Goal: Contribute content

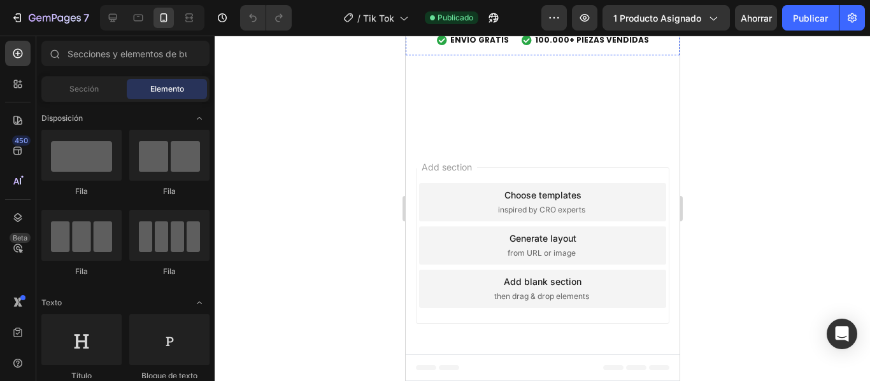
scroll to position [4247, 0]
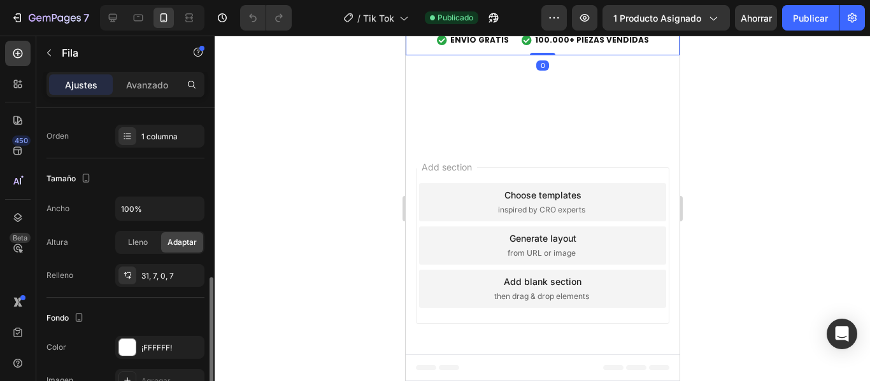
scroll to position [255, 0]
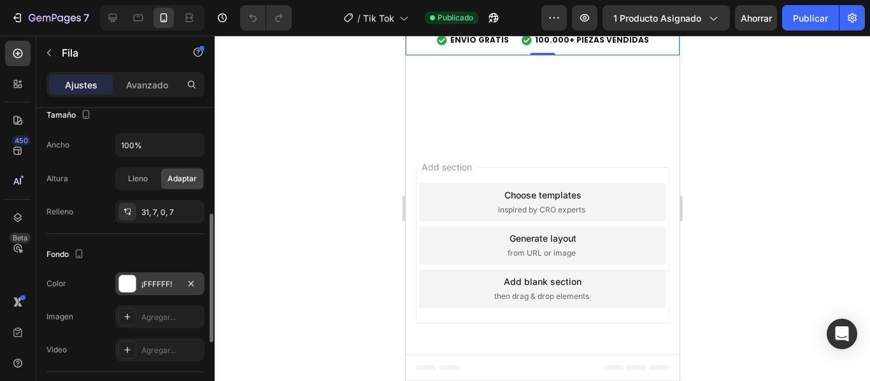
click at [127, 287] on div at bounding box center [127, 284] width 17 height 17
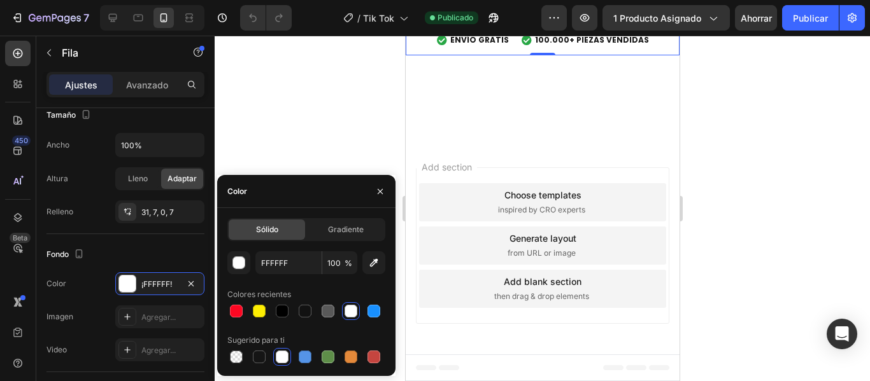
drag, startPoint x: 289, startPoint y: 317, endPoint x: 394, endPoint y: 233, distance: 134.2
click at [289, 316] on div at bounding box center [281, 311] width 15 height 15
type input "000000"
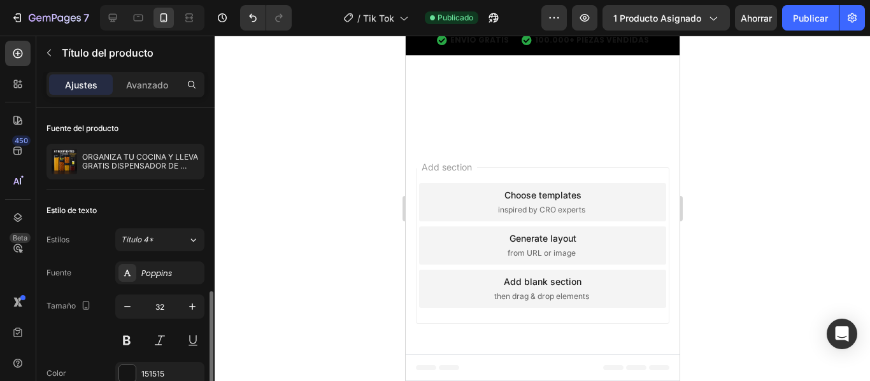
scroll to position [127, 0]
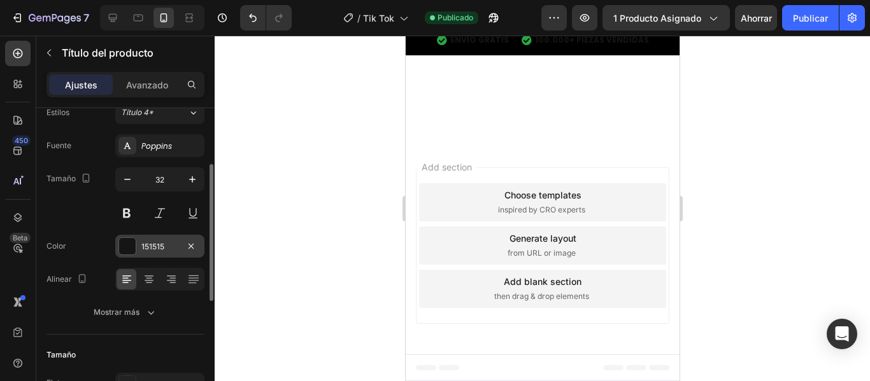
click at [129, 249] on div at bounding box center [127, 246] width 17 height 17
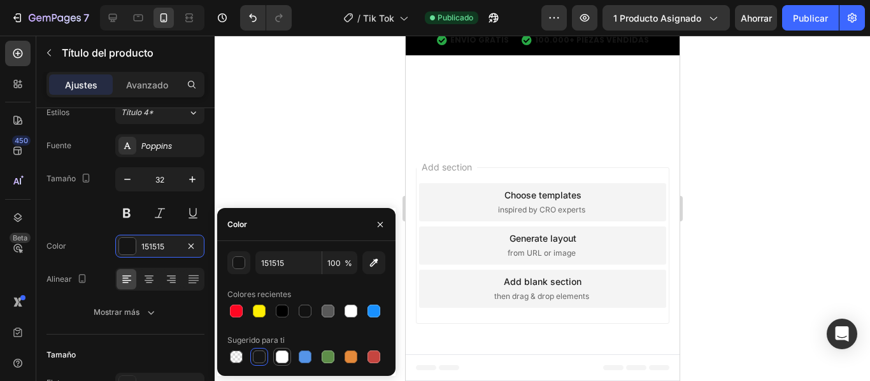
click at [280, 357] on div at bounding box center [282, 357] width 13 height 13
type input "FFFFFF"
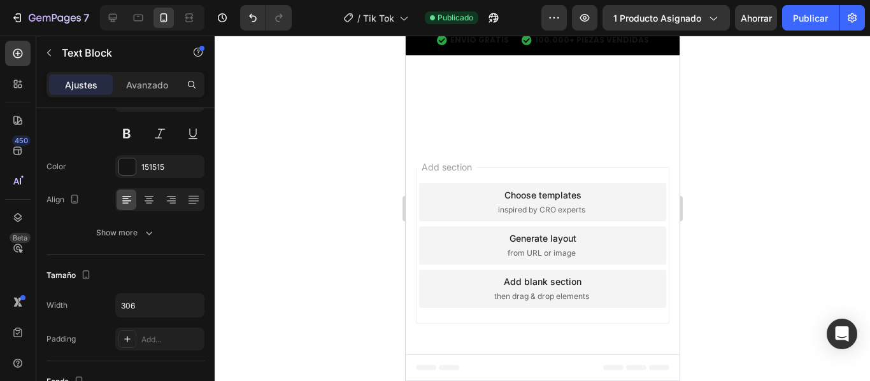
scroll to position [0, 0]
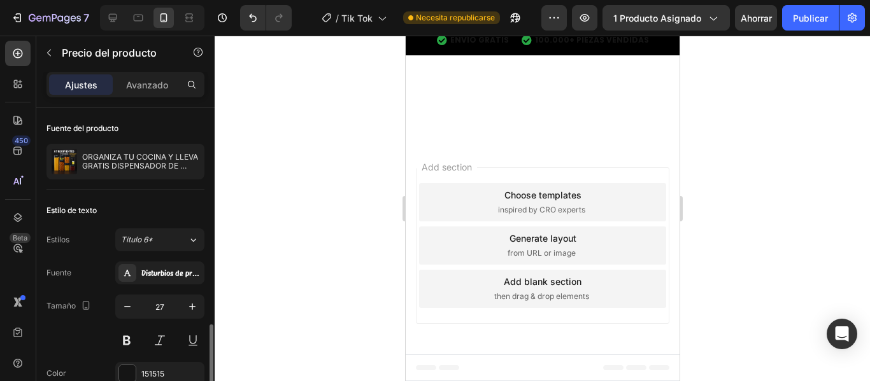
scroll to position [127, 0]
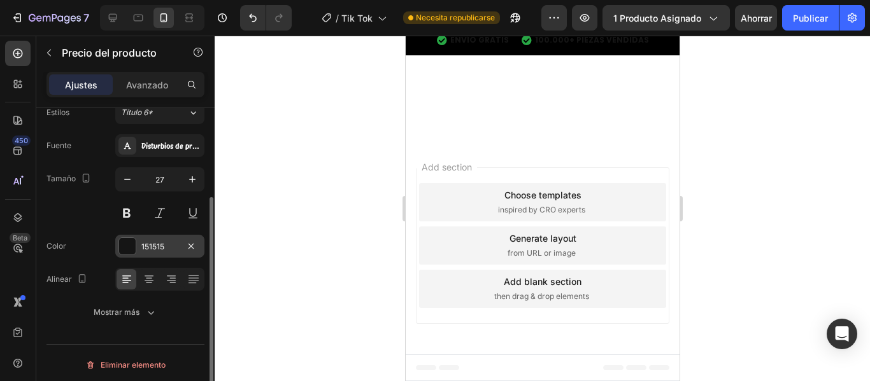
click at [128, 255] on div at bounding box center [127, 247] width 18 height 18
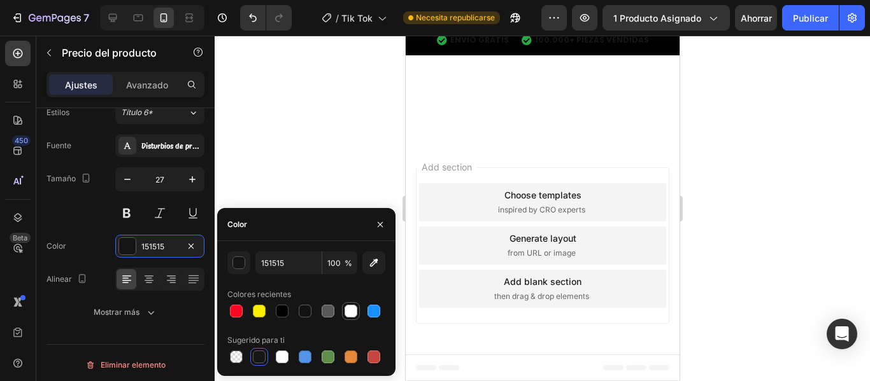
click at [349, 310] on div at bounding box center [351, 311] width 13 height 13
type input "FFFFFF"
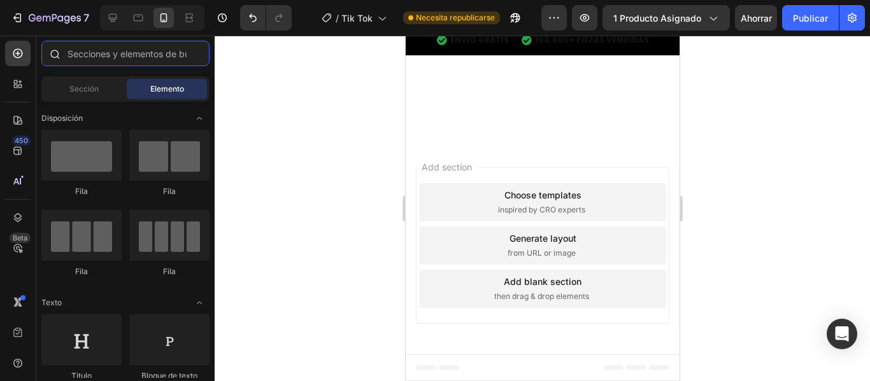
click at [139, 57] on input "text" at bounding box center [125, 53] width 168 height 25
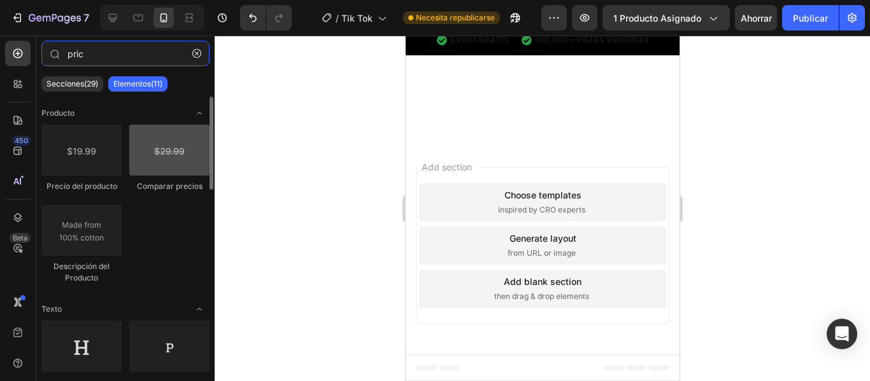
type input "pric"
click at [162, 141] on div at bounding box center [169, 150] width 80 height 51
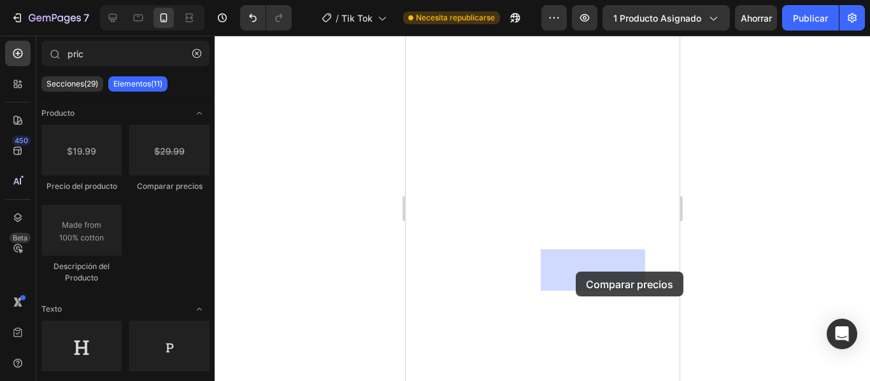
drag, startPoint x: 792, startPoint y: 222, endPoint x: 575, endPoint y: 272, distance: 222.8
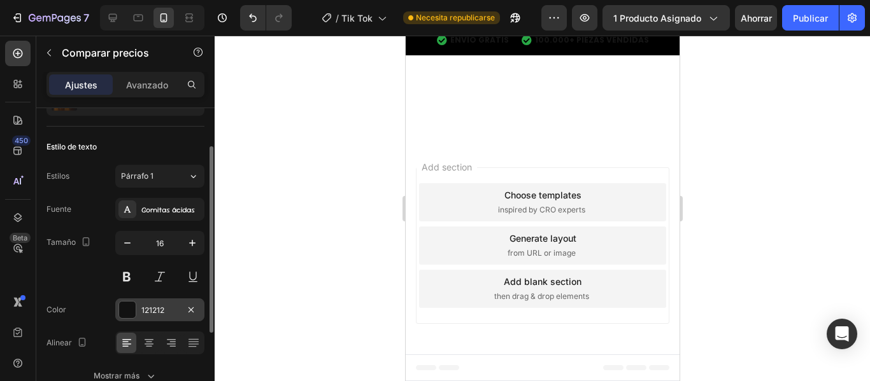
click at [134, 310] on div at bounding box center [127, 310] width 17 height 17
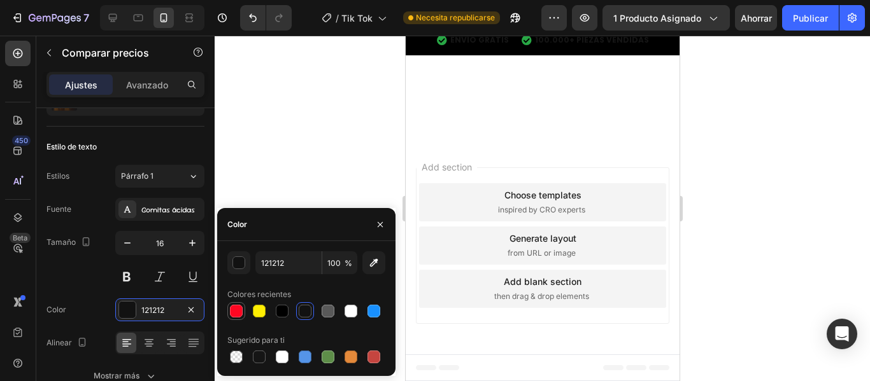
click at [243, 316] on div at bounding box center [236, 311] width 15 height 15
type input "FE0722"
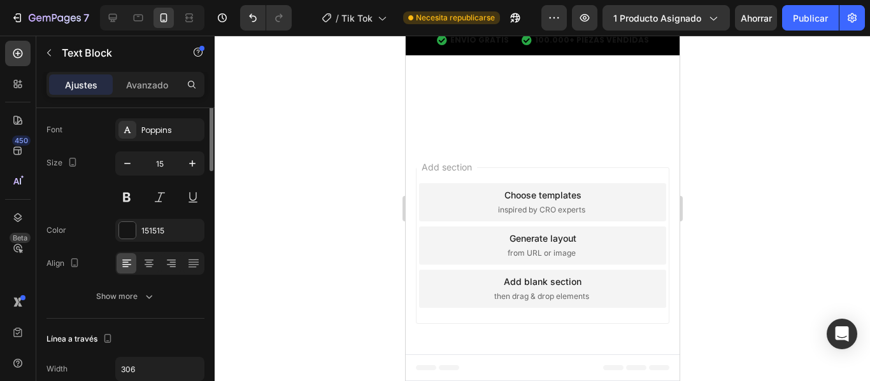
scroll to position [0, 0]
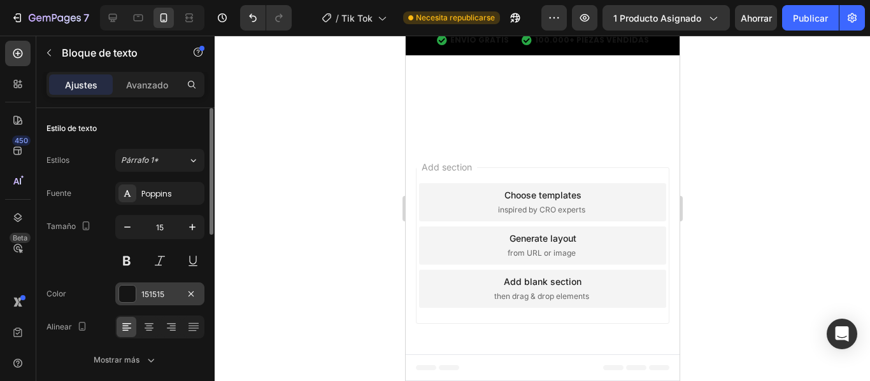
click at [125, 291] on div at bounding box center [127, 294] width 17 height 17
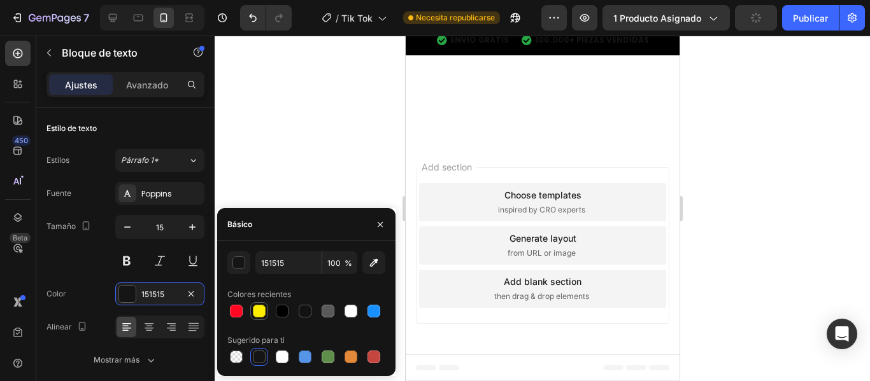
click at [260, 303] on div at bounding box center [259, 312] width 18 height 18
type input "FEEE02"
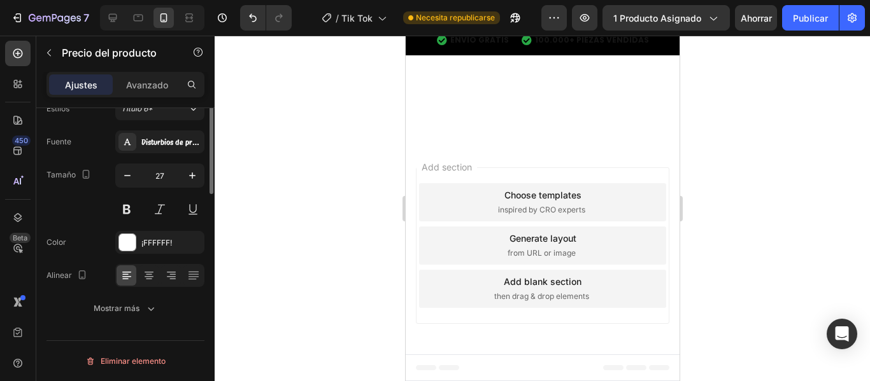
scroll to position [0, 0]
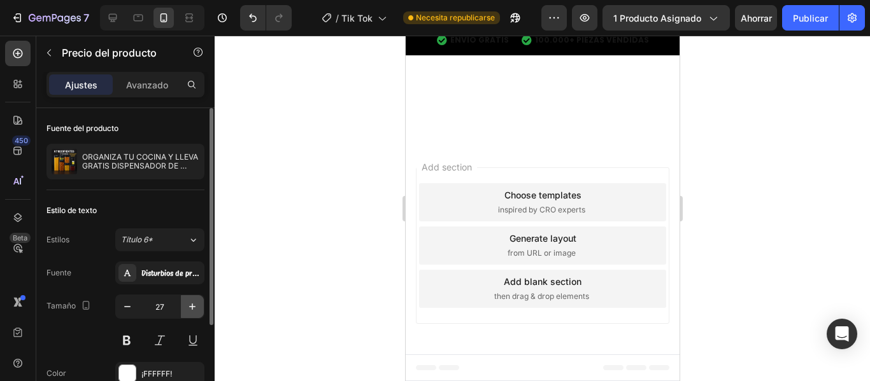
click at [190, 303] on icon "button" at bounding box center [192, 307] width 13 height 13
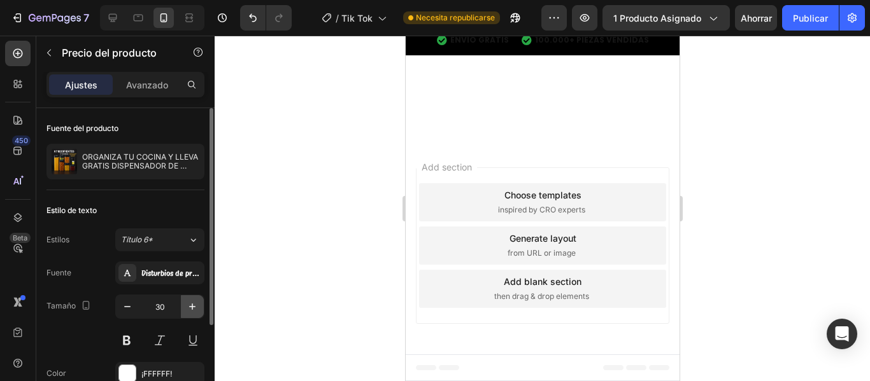
click at [190, 303] on icon "button" at bounding box center [192, 307] width 13 height 13
type input "34"
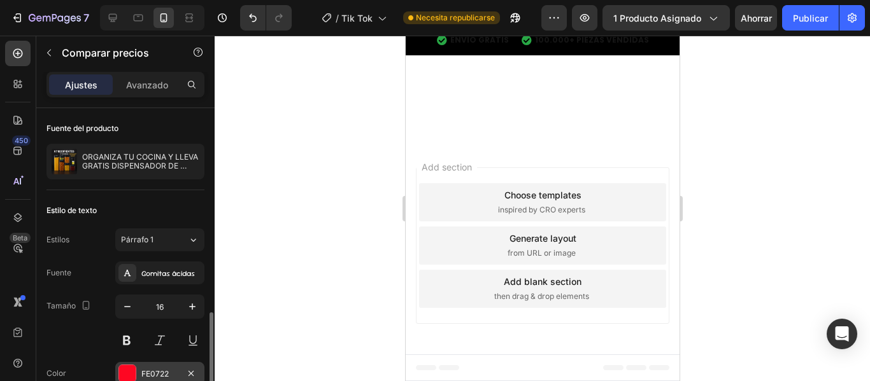
scroll to position [127, 0]
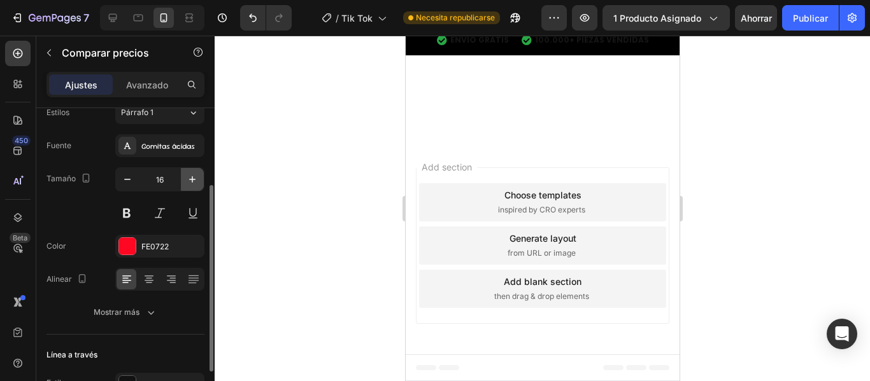
click at [190, 175] on icon "button" at bounding box center [192, 179] width 13 height 13
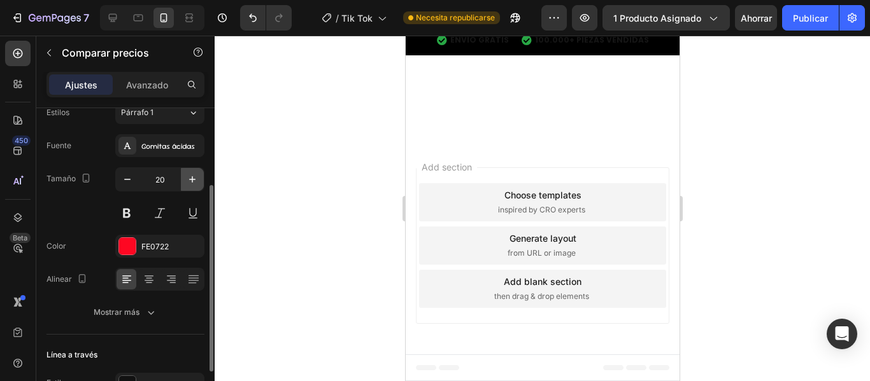
click at [190, 175] on icon "button" at bounding box center [192, 179] width 13 height 13
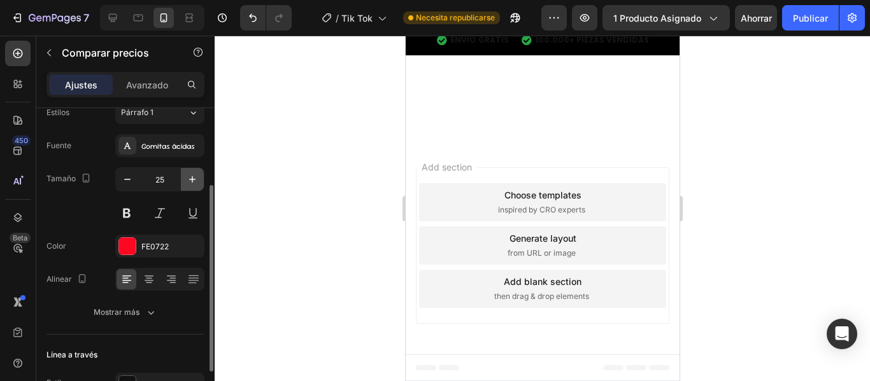
type input "26"
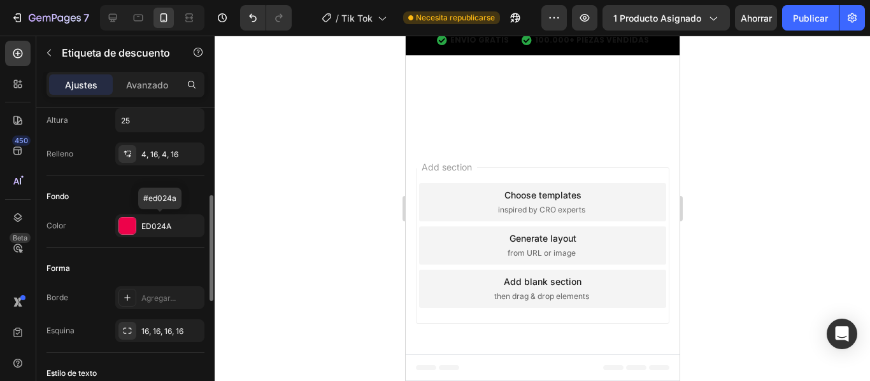
scroll to position [446, 0]
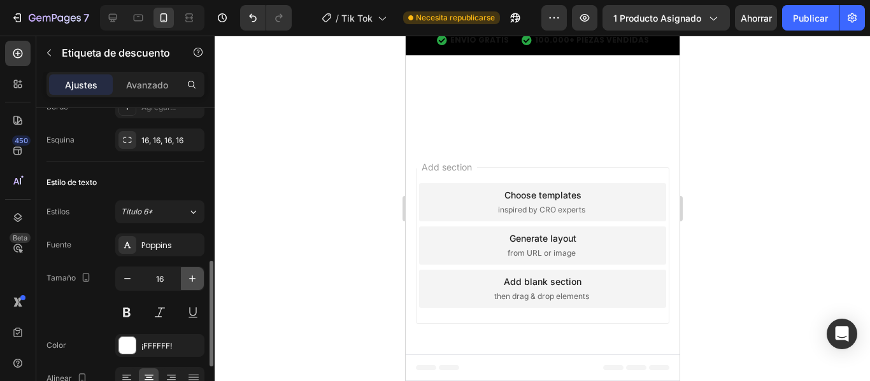
click at [196, 279] on icon "button" at bounding box center [192, 279] width 6 height 6
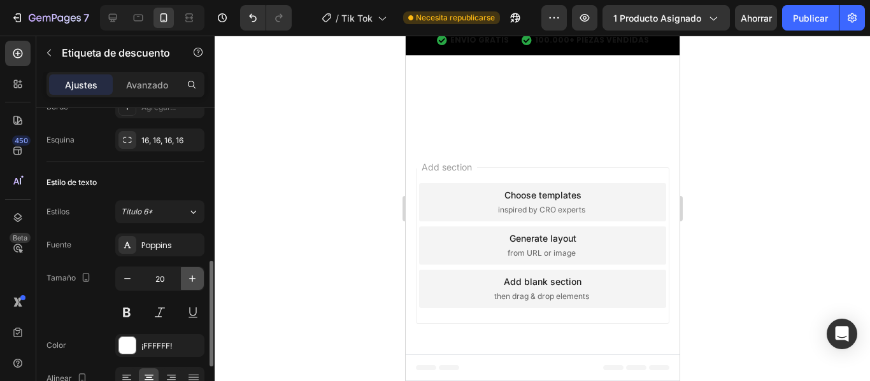
click at [196, 279] on icon "button" at bounding box center [192, 279] width 6 height 6
click at [129, 285] on button "button" at bounding box center [127, 278] width 23 height 23
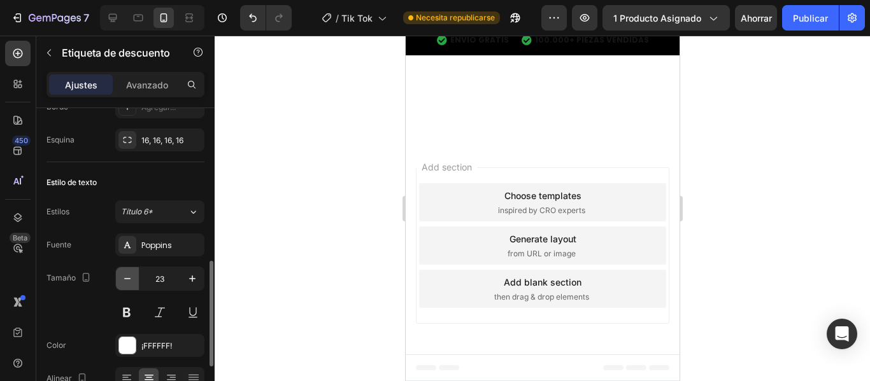
click at [129, 285] on button "button" at bounding box center [127, 278] width 23 height 23
type input "21"
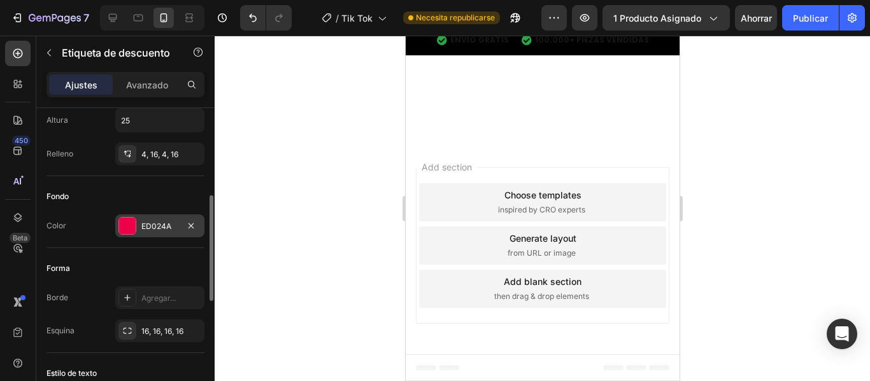
click at [128, 225] on div at bounding box center [127, 226] width 17 height 17
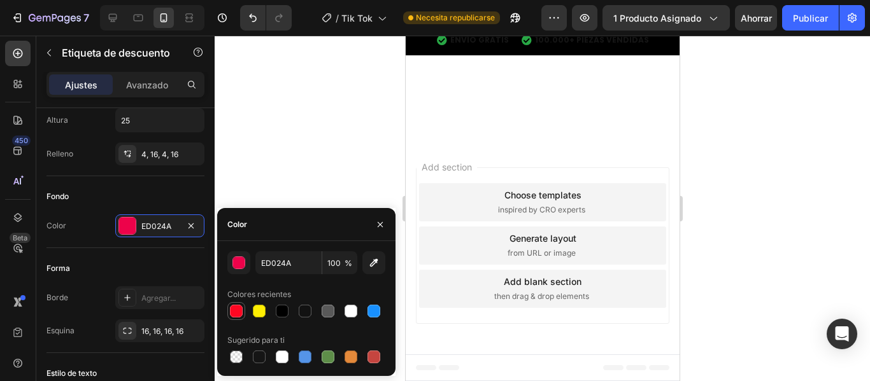
click at [238, 311] on div at bounding box center [236, 311] width 13 height 13
type input "FE0722"
click at [310, 108] on div at bounding box center [542, 209] width 655 height 346
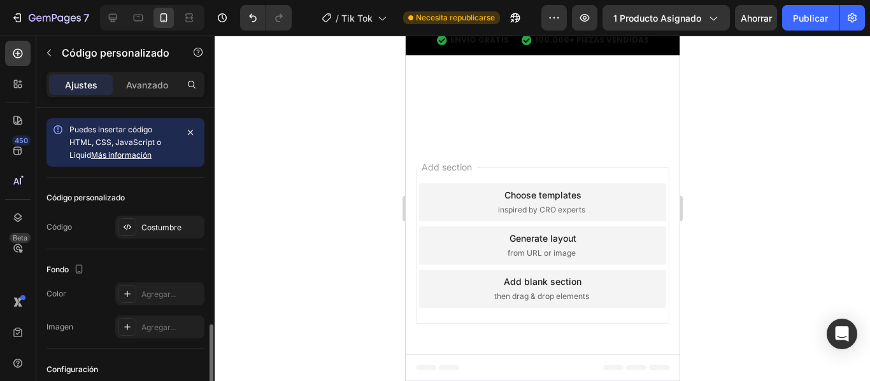
scroll to position [134, 0]
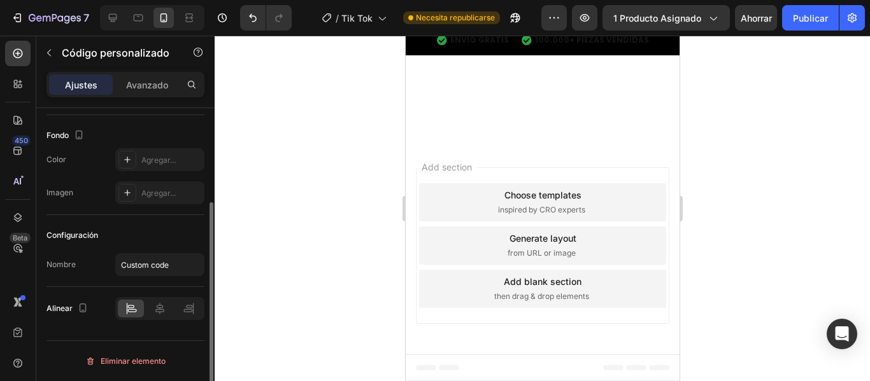
click at [724, 251] on div at bounding box center [542, 209] width 655 height 346
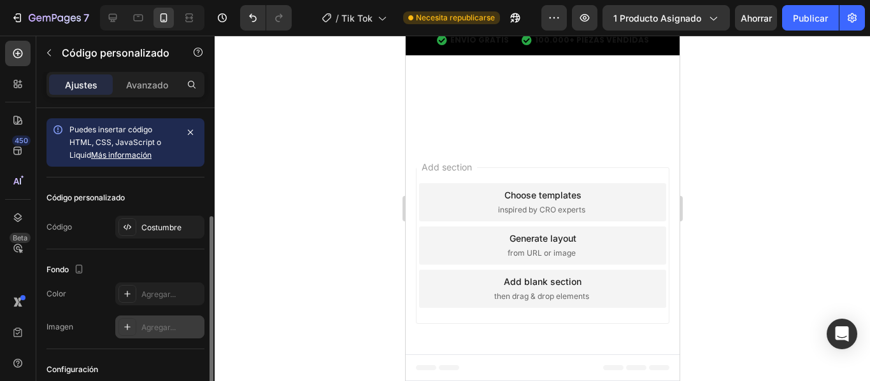
scroll to position [64, 0]
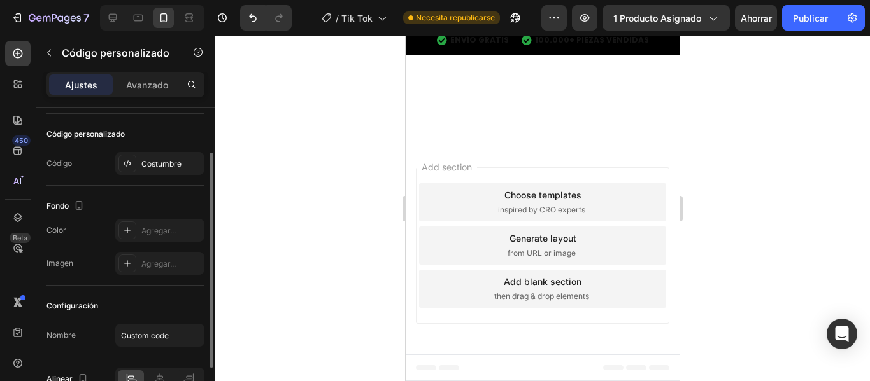
click at [168, 176] on div "Código personalizado Código Costumbre" at bounding box center [125, 150] width 158 height 72
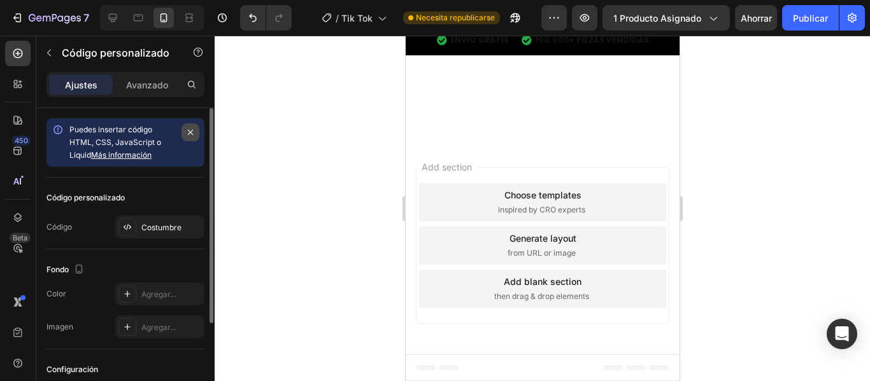
click at [191, 134] on icon "button" at bounding box center [190, 132] width 10 height 10
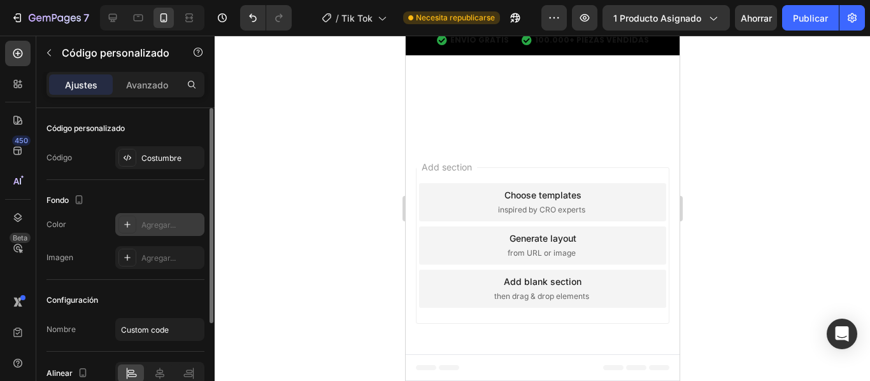
click at [127, 224] on icon at bounding box center [127, 225] width 6 height 6
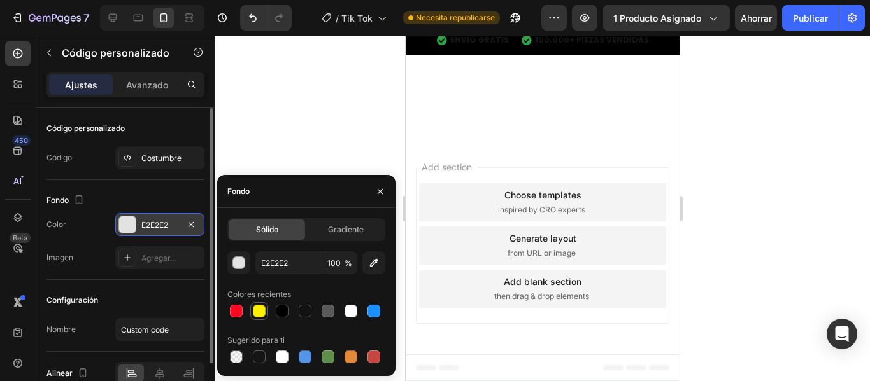
click at [263, 308] on div at bounding box center [259, 311] width 13 height 13
type input "FEEE02"
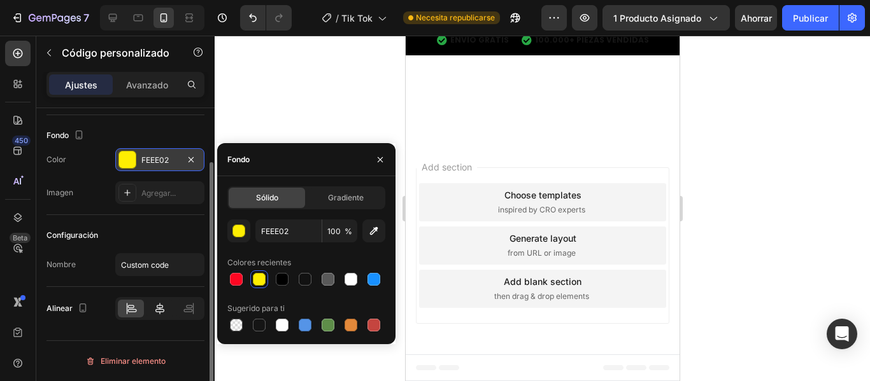
click at [166, 312] on div at bounding box center [159, 309] width 26 height 18
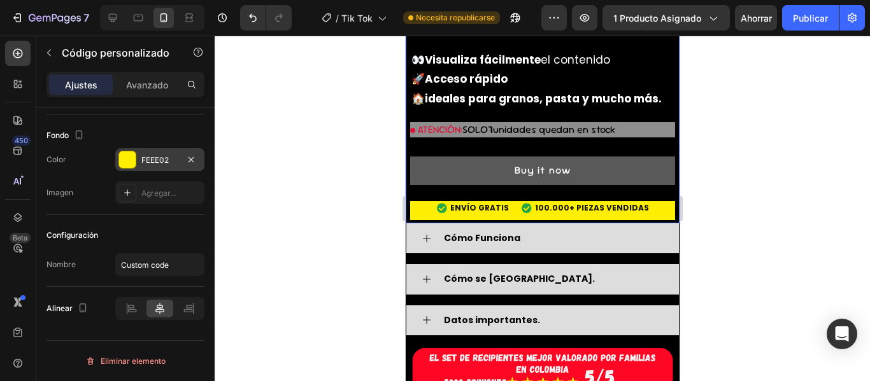
scroll to position [1286, 0]
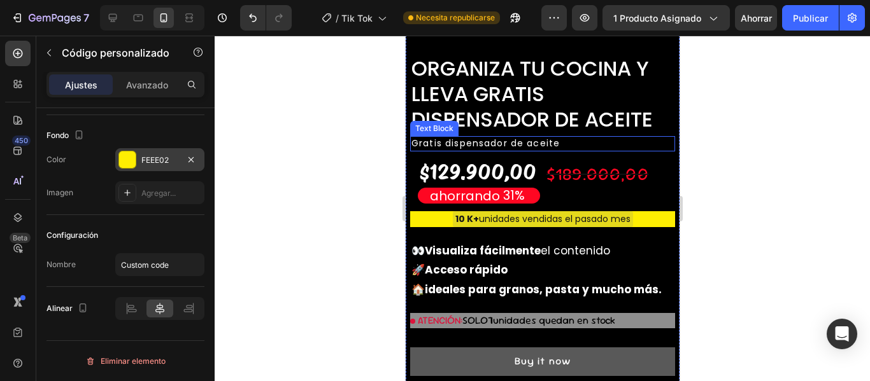
click at [512, 138] on p "Gratis dispensador de aceite" at bounding box center [507, 144] width 192 height 13
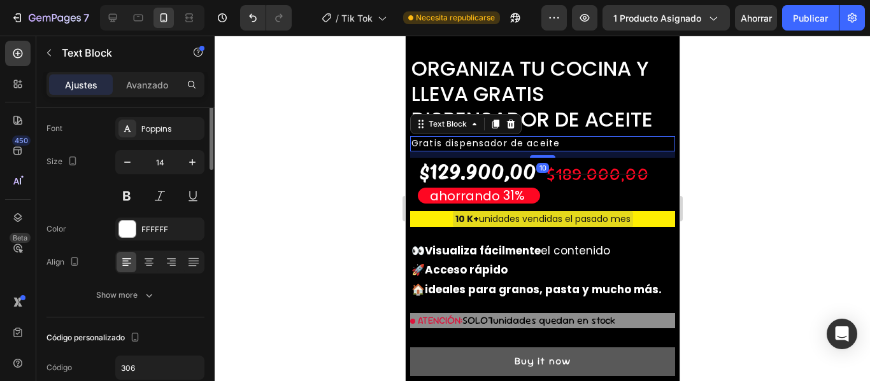
scroll to position [0, 0]
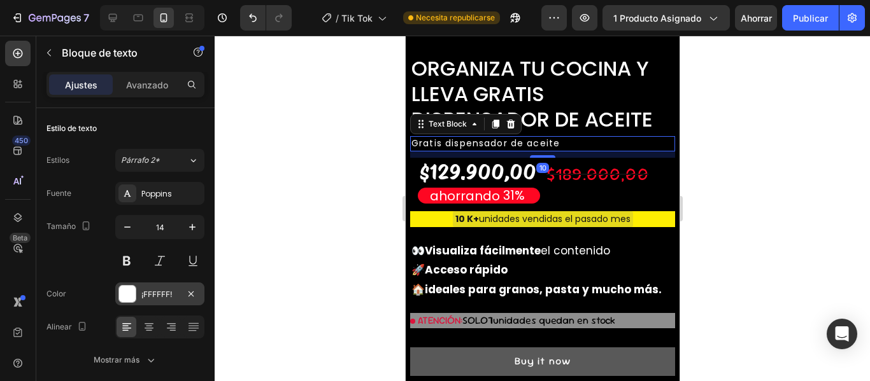
click at [130, 299] on div at bounding box center [127, 294] width 17 height 17
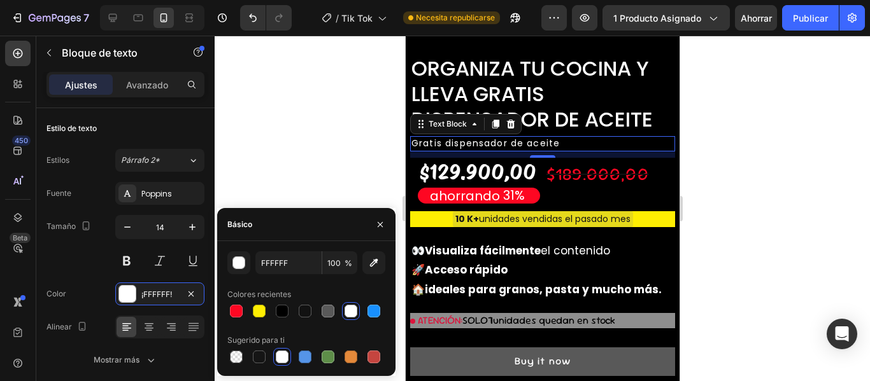
click at [262, 305] on div at bounding box center [259, 311] width 13 height 13
type input "FEEE02"
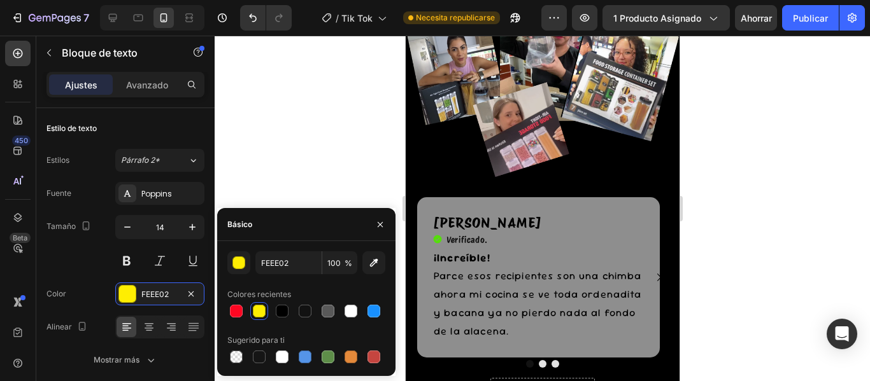
drag, startPoint x: 767, startPoint y: 231, endPoint x: 760, endPoint y: 232, distance: 7.1
click at [767, 232] on div at bounding box center [542, 209] width 655 height 346
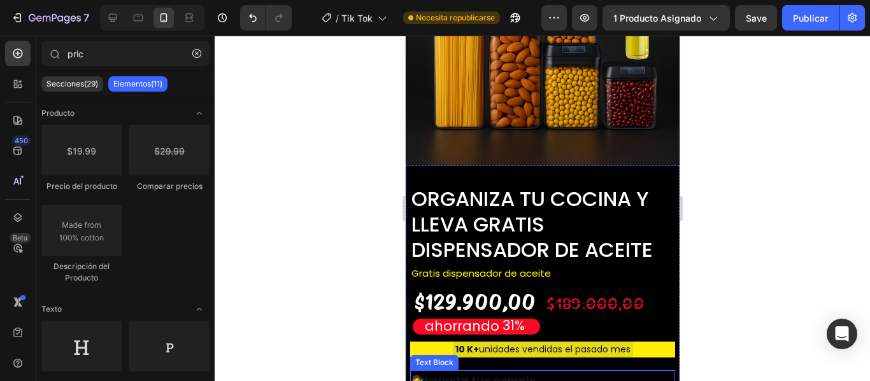
scroll to position [4381, 0]
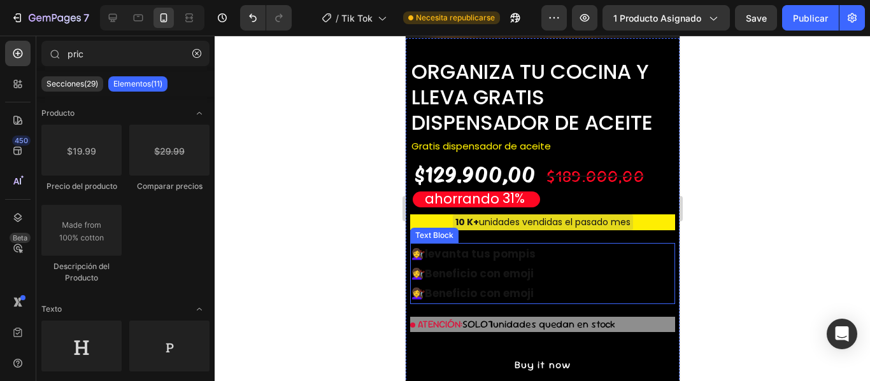
click at [529, 246] on strong "levanta tus pompis" at bounding box center [479, 253] width 111 height 15
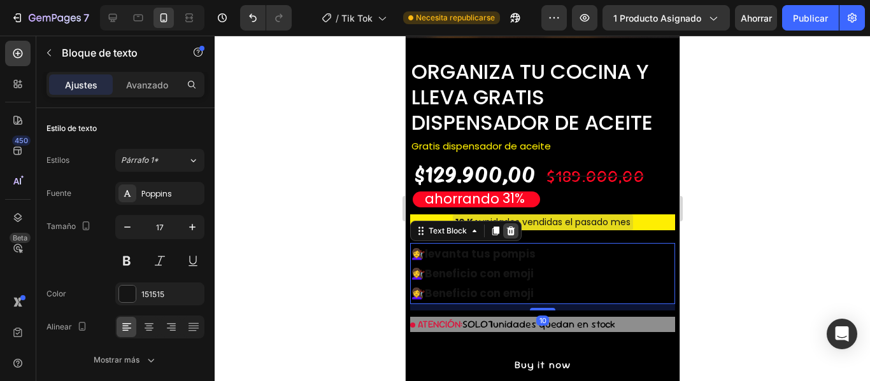
click at [506, 226] on icon at bounding box center [510, 231] width 10 height 10
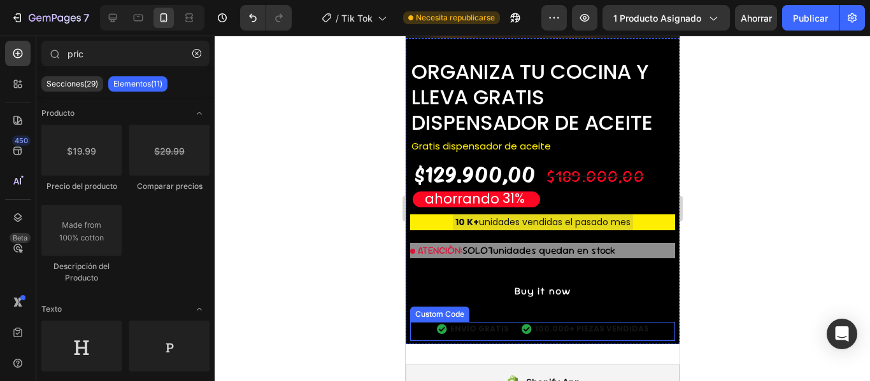
click at [551, 324] on span "100.000+ PIEZAS VENDIDAS" at bounding box center [591, 329] width 114 height 11
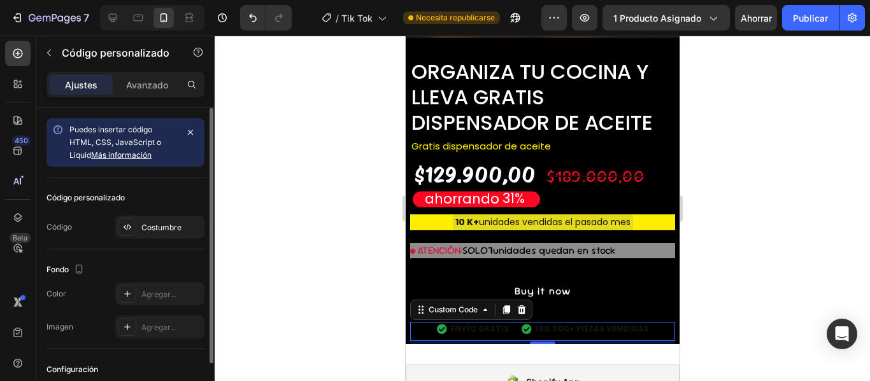
click at [192, 140] on button "button" at bounding box center [191, 133] width 18 height 18
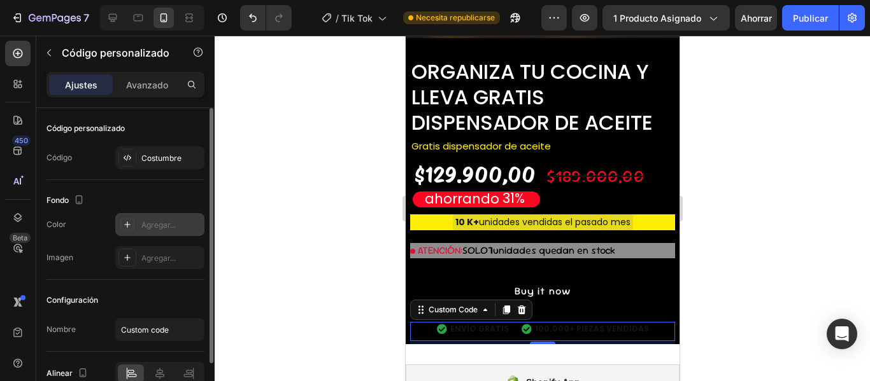
click at [131, 229] on icon at bounding box center [127, 225] width 10 height 10
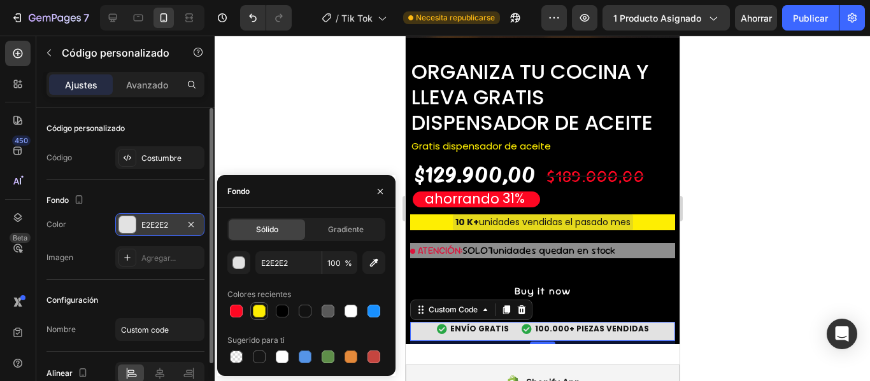
click at [265, 313] on div at bounding box center [259, 311] width 13 height 13
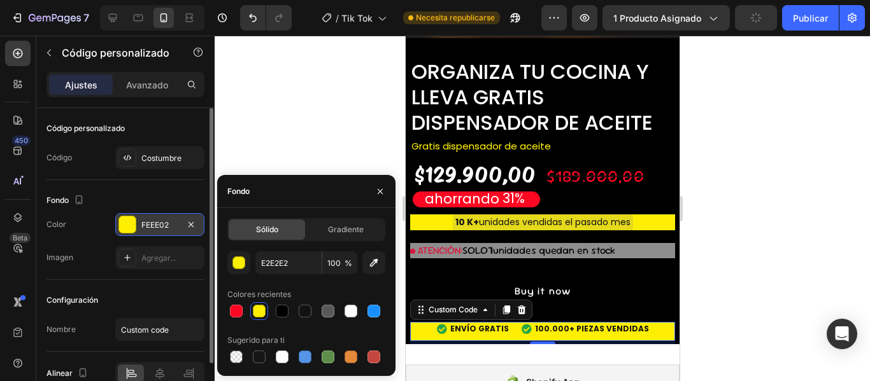
type input "FEEE02"
click at [139, 189] on div "Fondo Los cambios podrían quedar ocultos por el vídeo. Color FEEE02 Imagen Agre…" at bounding box center [125, 230] width 158 height 100
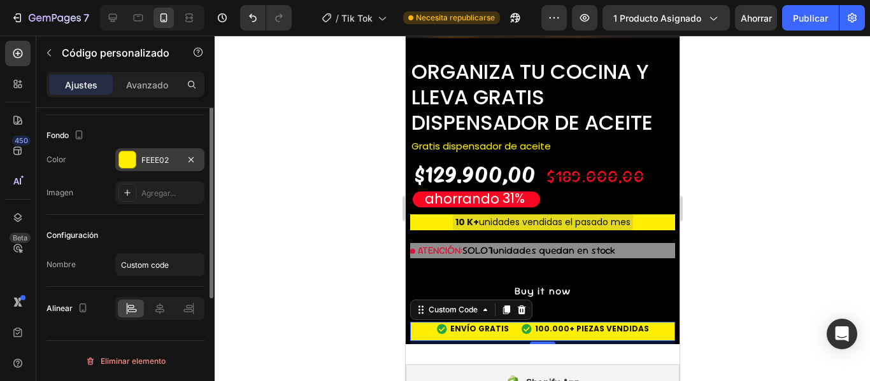
scroll to position [0, 0]
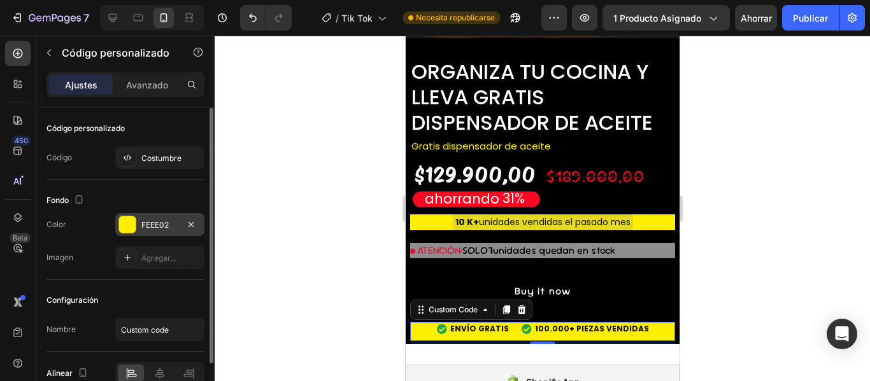
click at [165, 95] on div "Ajustes Avanzado" at bounding box center [125, 84] width 158 height 25
click at [162, 86] on font "Avanzado" at bounding box center [147, 85] width 42 height 11
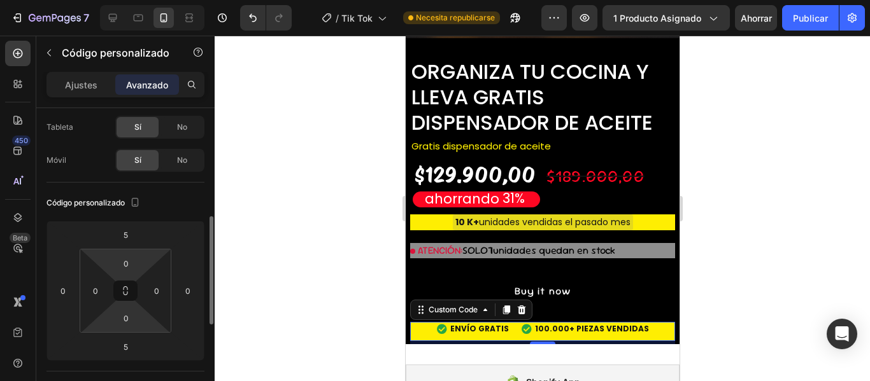
scroll to position [127, 0]
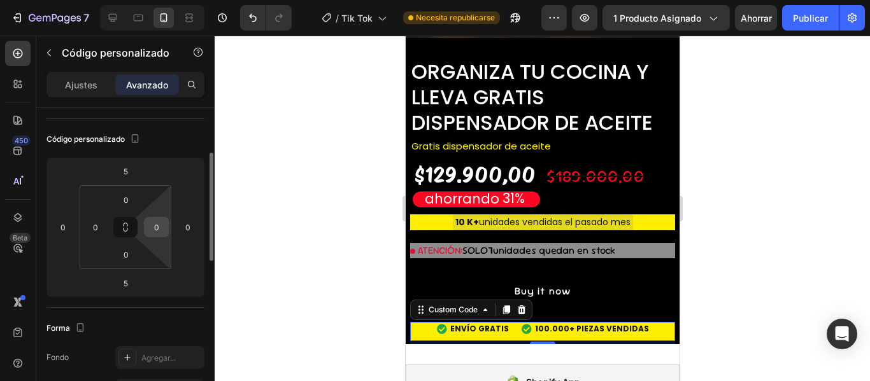
click at [161, 228] on input "0" at bounding box center [156, 227] width 19 height 19
click at [200, 143] on div "Código personalizado" at bounding box center [125, 139] width 158 height 20
click at [160, 230] on input "5" at bounding box center [156, 227] width 19 height 19
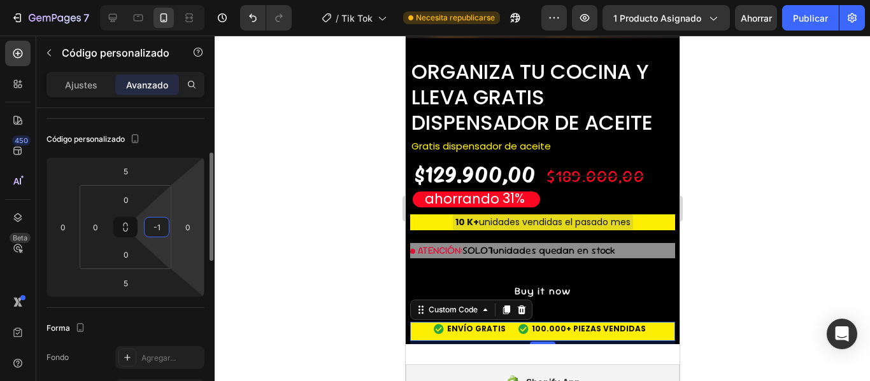
type input "-"
type input "0"
click at [0, 0] on div "Código personalizado 5 0 5 0 0 0 0 0" at bounding box center [0, 0] width 0 height 0
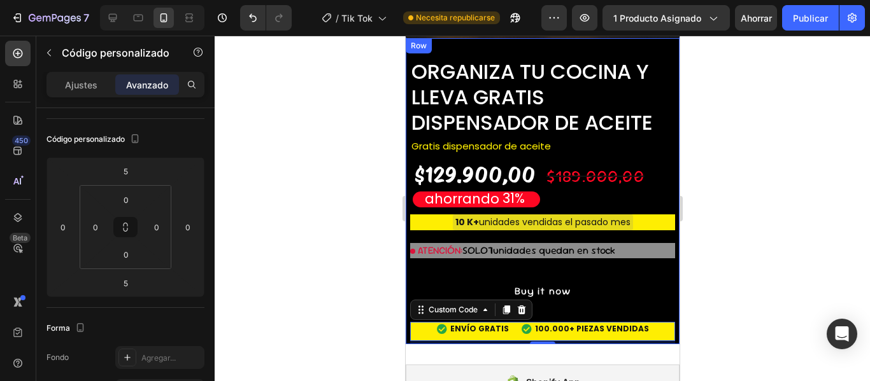
click at [667, 287] on div "ORGANIZA TU COCINA Y LLEVA GRATIS DISPENSADOR DE ACEITE Product Title Gratis di…" at bounding box center [542, 191] width 274 height 306
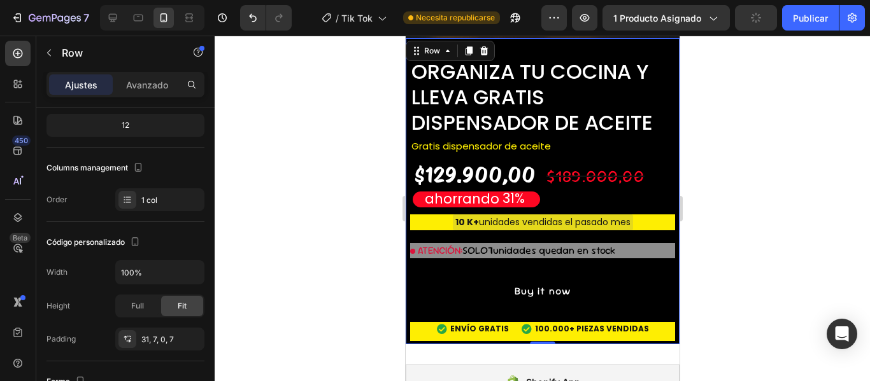
scroll to position [0, 0]
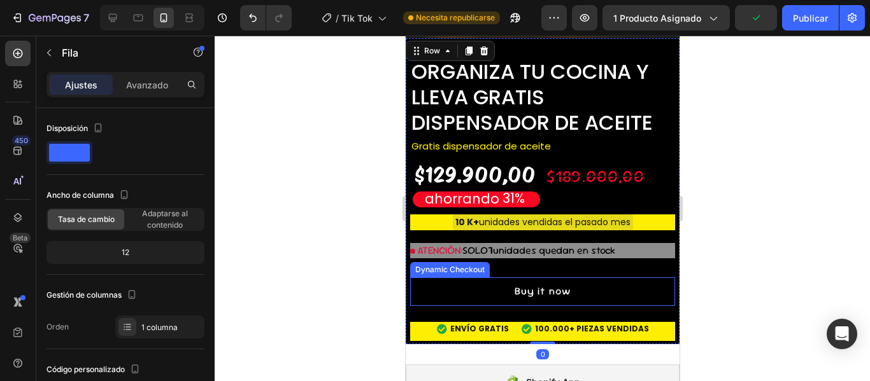
click at [657, 278] on button "Buy it now" at bounding box center [542, 292] width 265 height 29
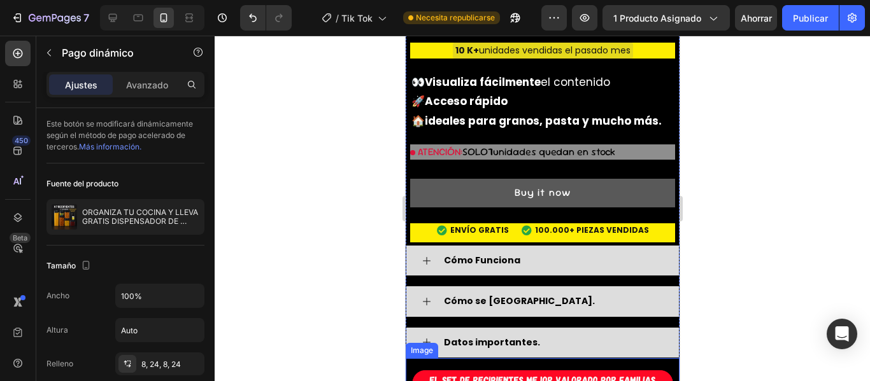
scroll to position [1546, 0]
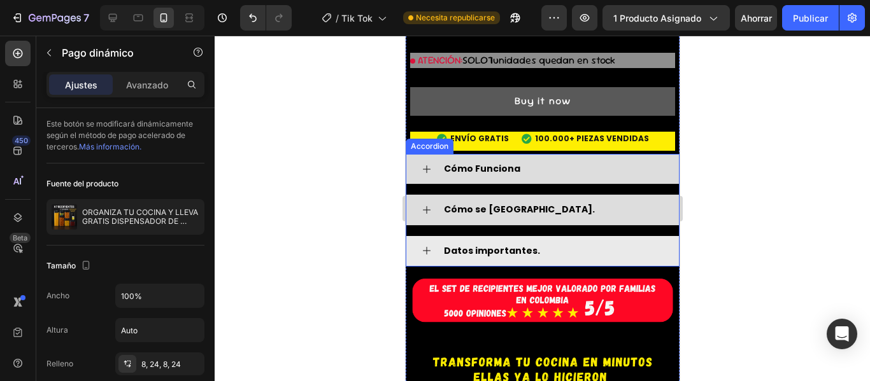
click at [566, 241] on div "Datos importantes." at bounding box center [552, 251] width 222 height 20
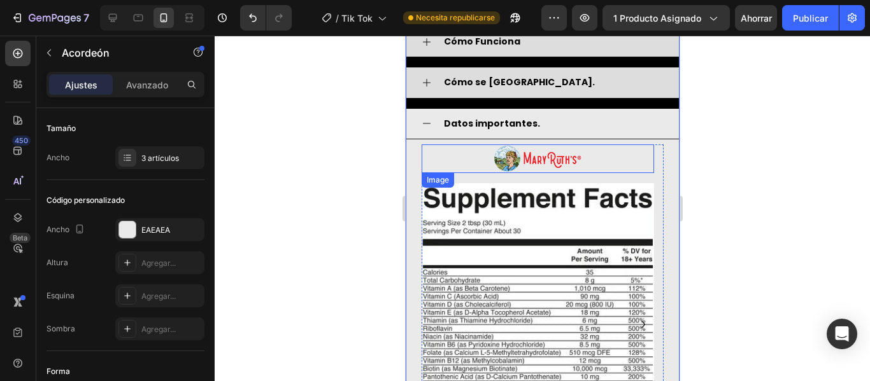
scroll to position [1483, 0]
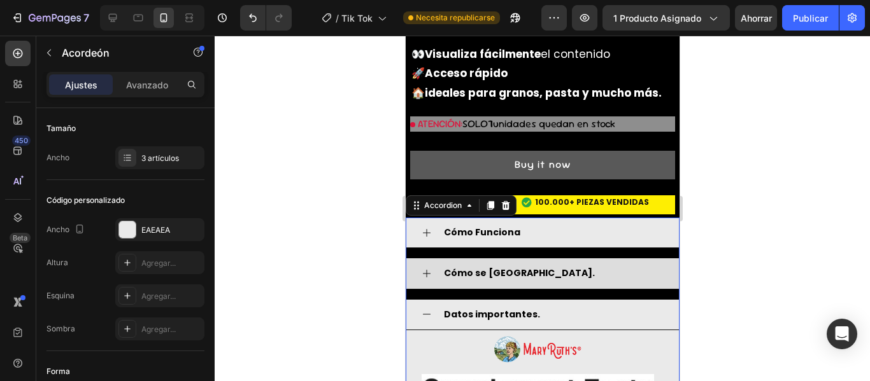
click at [560, 223] on div "Cómo Funciona" at bounding box center [552, 233] width 222 height 20
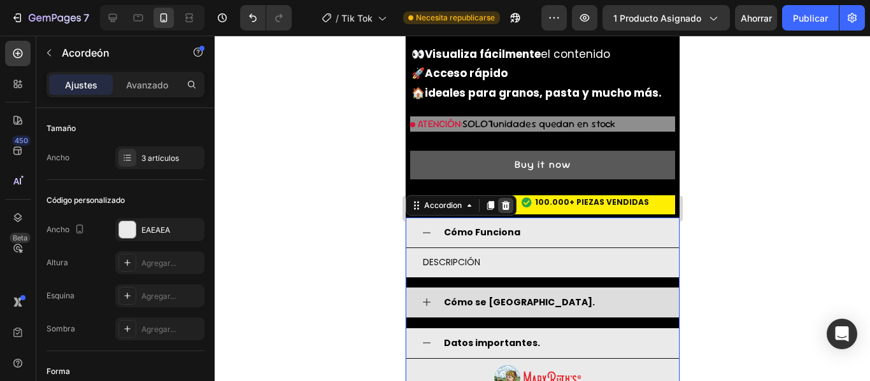
click at [503, 201] on icon at bounding box center [505, 205] width 8 height 9
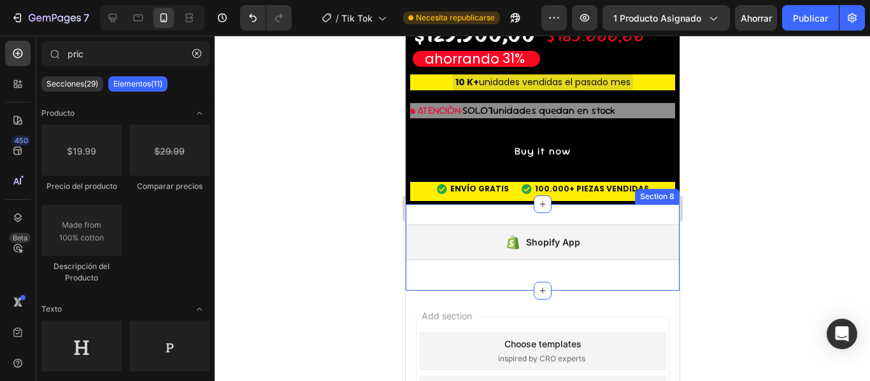
scroll to position [4386, 0]
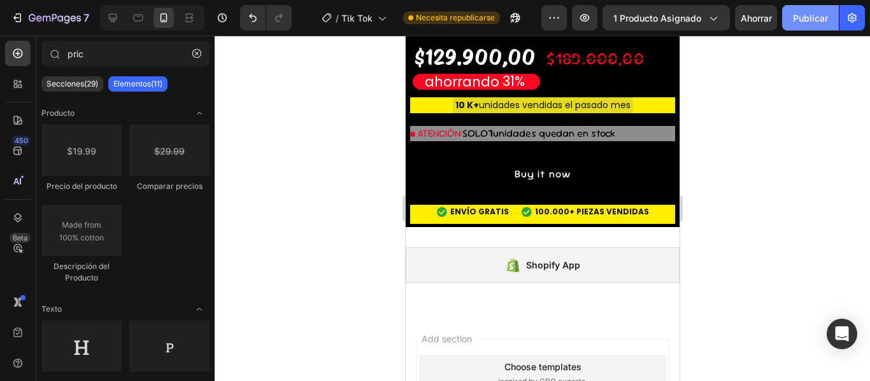
click at [829, 20] on button "Publicar" at bounding box center [810, 17] width 57 height 25
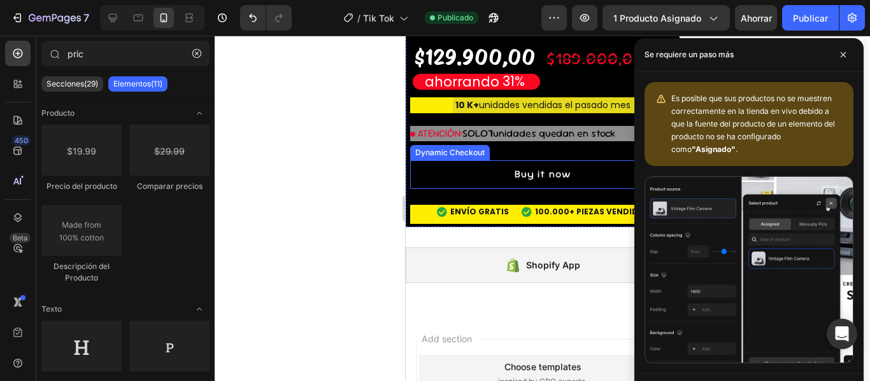
click at [336, 131] on div at bounding box center [542, 209] width 655 height 346
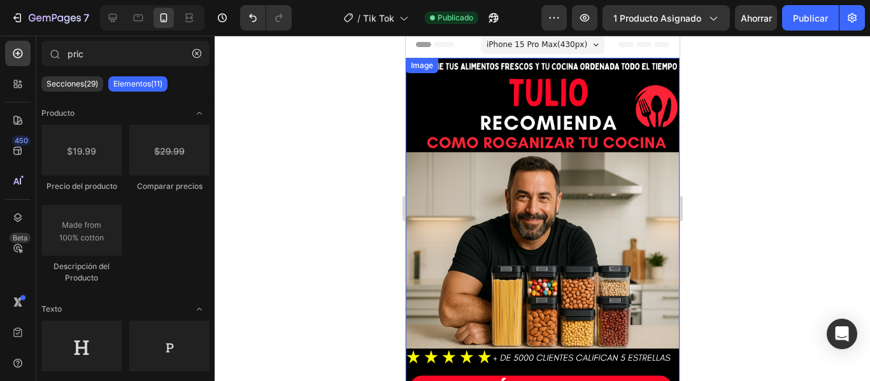
scroll to position [0, 0]
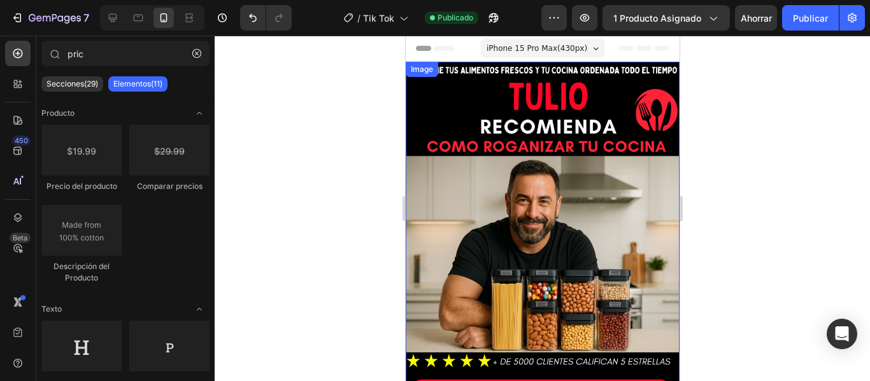
click at [540, 176] on img at bounding box center [542, 305] width 274 height 487
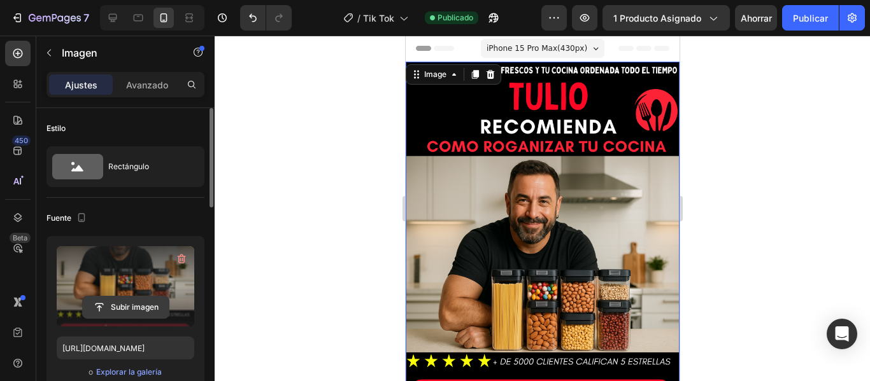
click at [146, 309] on input "file" at bounding box center [126, 308] width 86 height 22
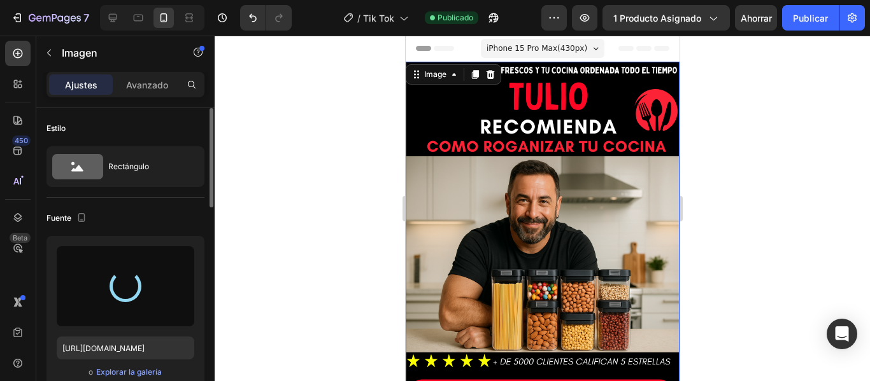
type input "[URL][DOMAIN_NAME]"
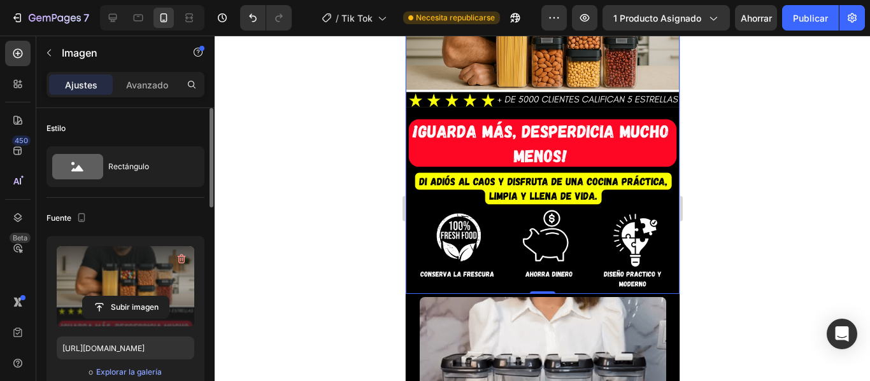
scroll to position [318, 0]
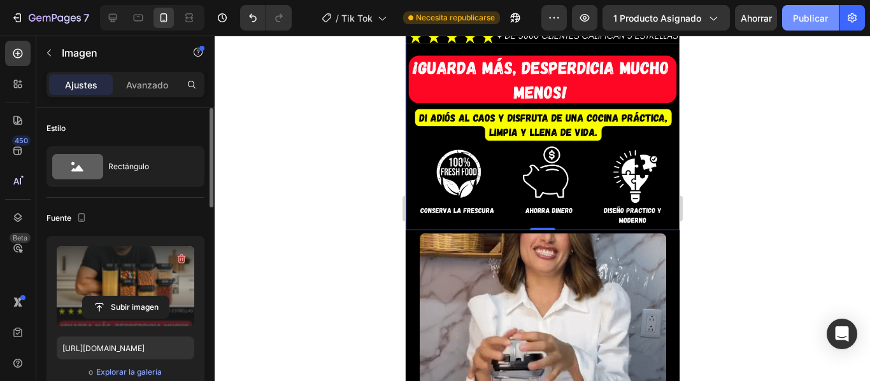
click at [808, 24] on font "Publicar" at bounding box center [810, 17] width 35 height 13
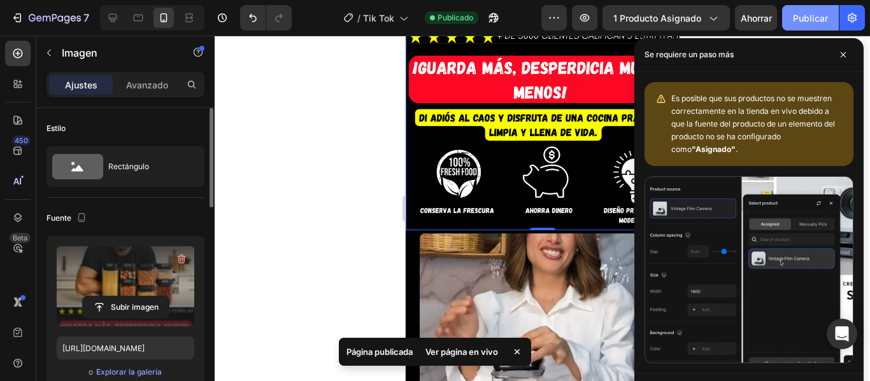
click at [810, 22] on font "Publicar" at bounding box center [810, 18] width 35 height 11
